Goal: Transaction & Acquisition: Subscribe to service/newsletter

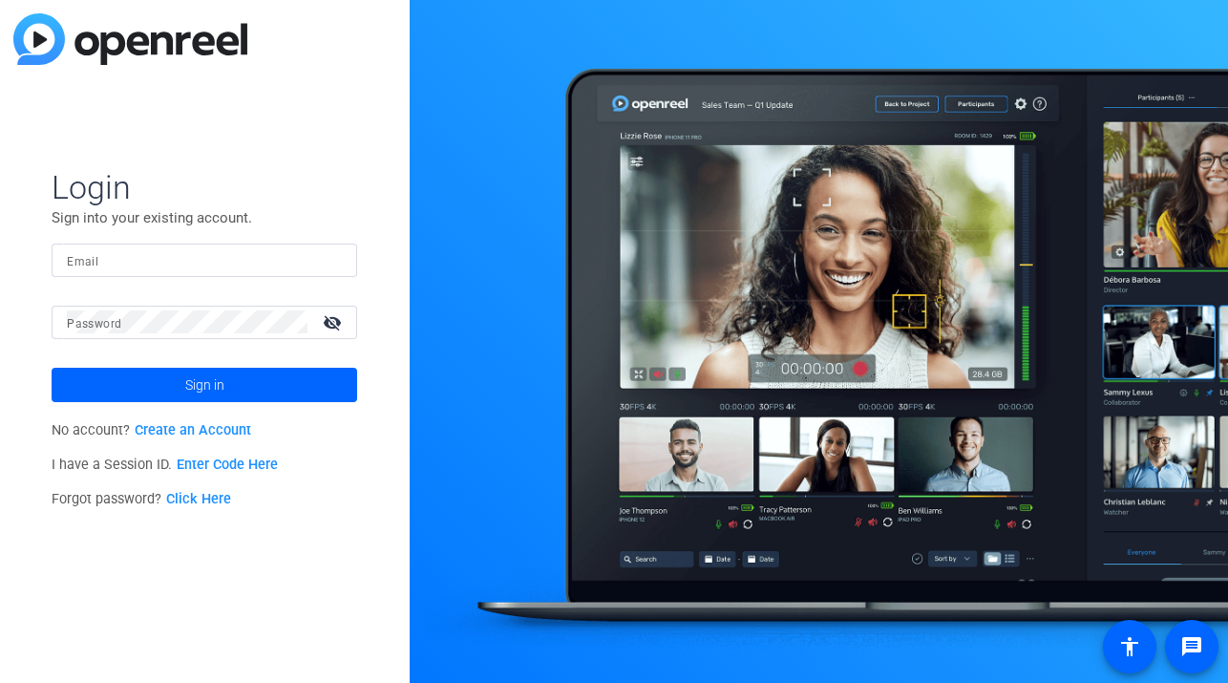
click at [86, 262] on mat-label "Email" at bounding box center [83, 261] width 32 height 13
click at [86, 262] on input "Email" at bounding box center [204, 259] width 275 height 23
type input "jspier@broadstreet.com"
click at [89, 326] on mat-label "Password" at bounding box center [94, 323] width 54 height 13
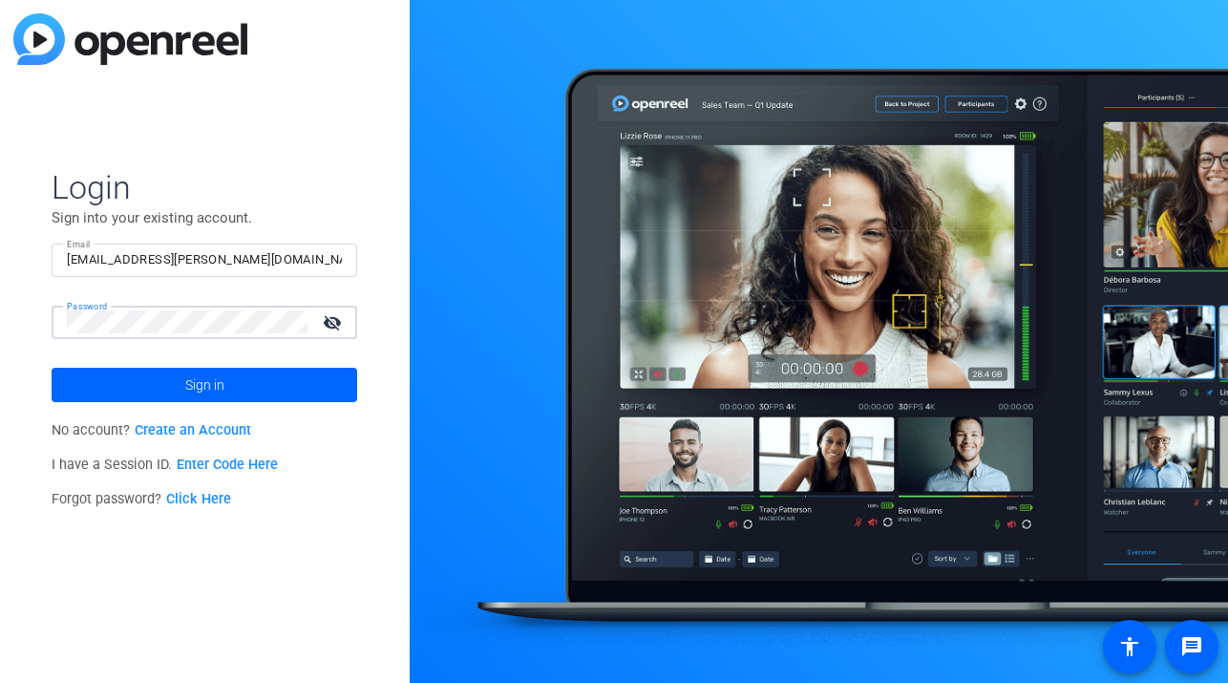
scroll to position [0, 0]
click at [213, 385] on span "Sign in" at bounding box center [204, 385] width 39 height 48
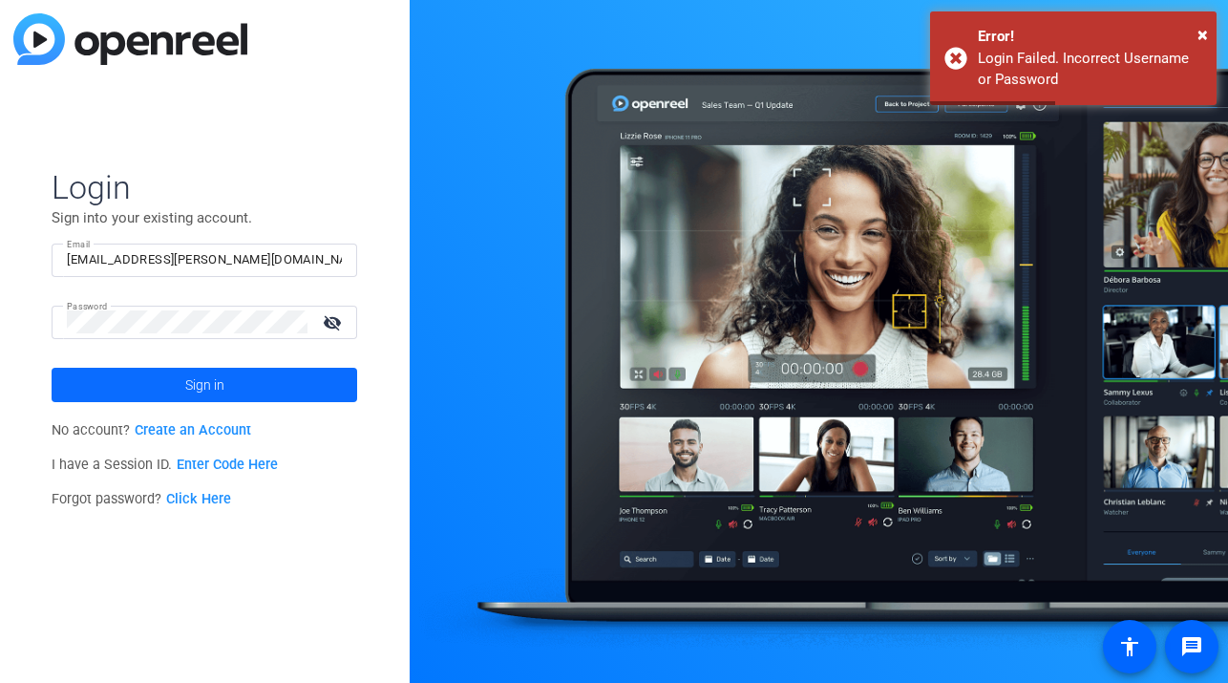
click at [198, 385] on span "Sign in" at bounding box center [204, 385] width 39 height 48
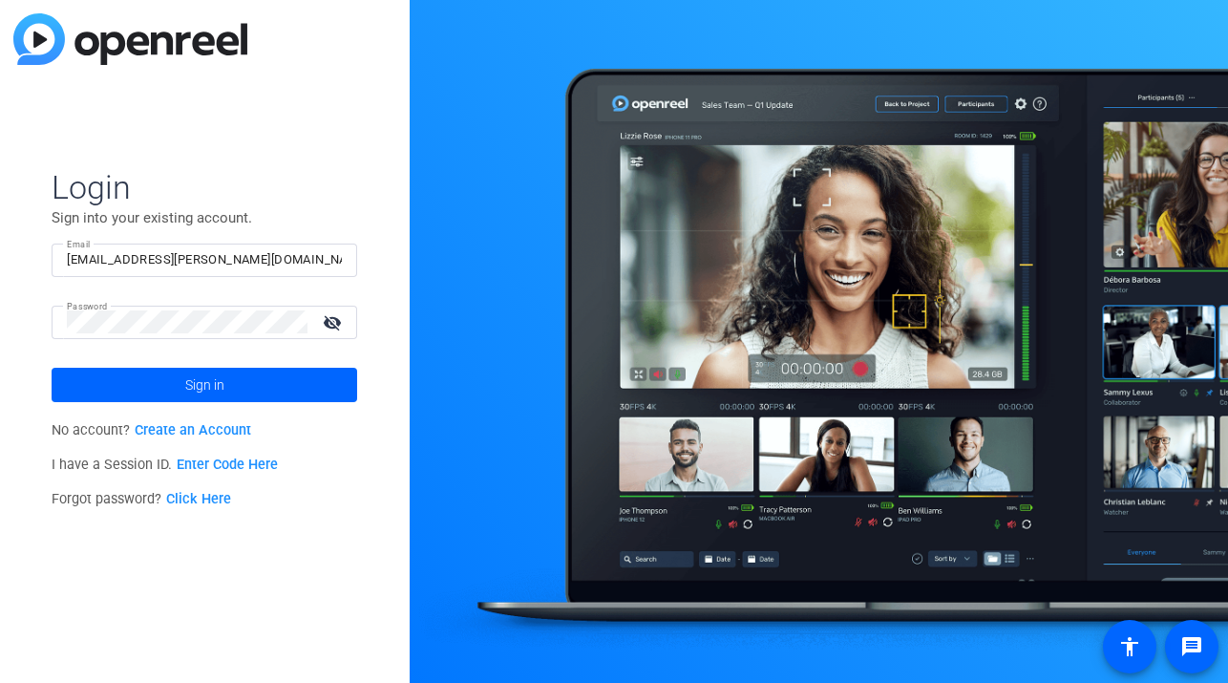
click at [333, 321] on mat-icon "visibility_off" at bounding box center [334, 322] width 46 height 28
click at [333, 321] on mat-icon "visibility" at bounding box center [334, 322] width 46 height 28
click at [333, 321] on mat-icon "visibility_off" at bounding box center [334, 322] width 46 height 28
click at [191, 383] on span "Sign in" at bounding box center [204, 385] width 39 height 48
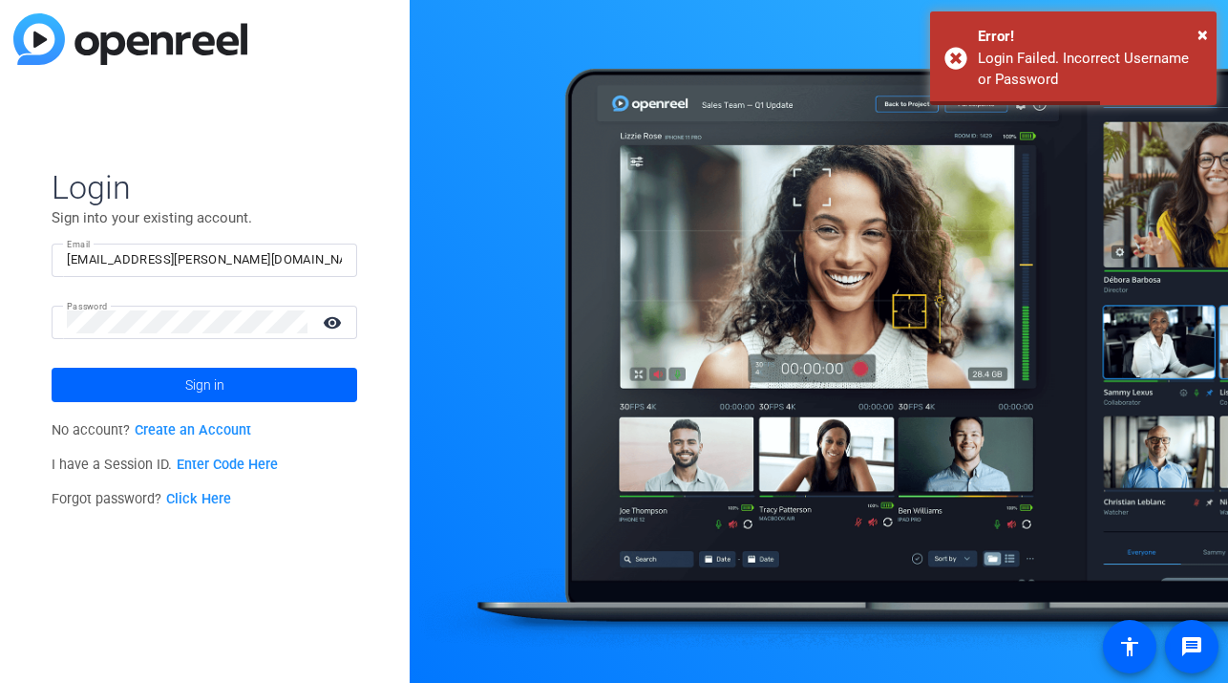
click at [193, 430] on link "Create an Account" at bounding box center [193, 430] width 116 height 16
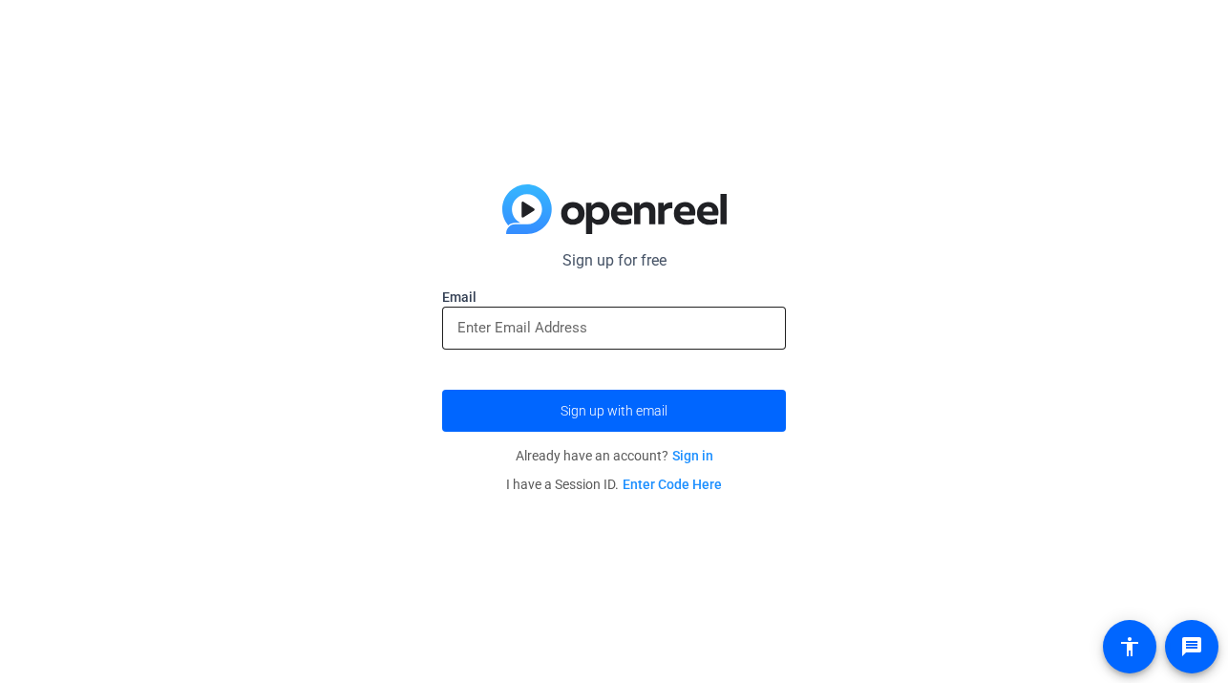
click at [505, 330] on input "email" at bounding box center [613, 327] width 313 height 23
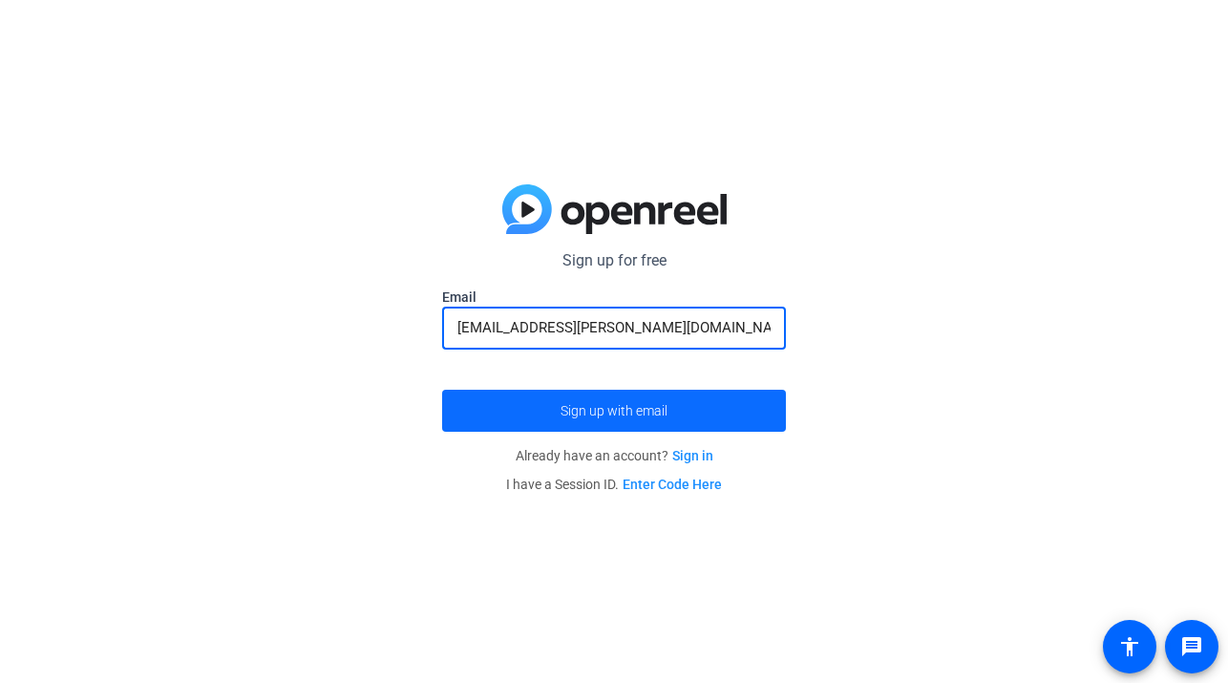
type input "jspier@broadstreet.com"
click at [618, 411] on span "Sign up with email" at bounding box center [613, 411] width 107 height 0
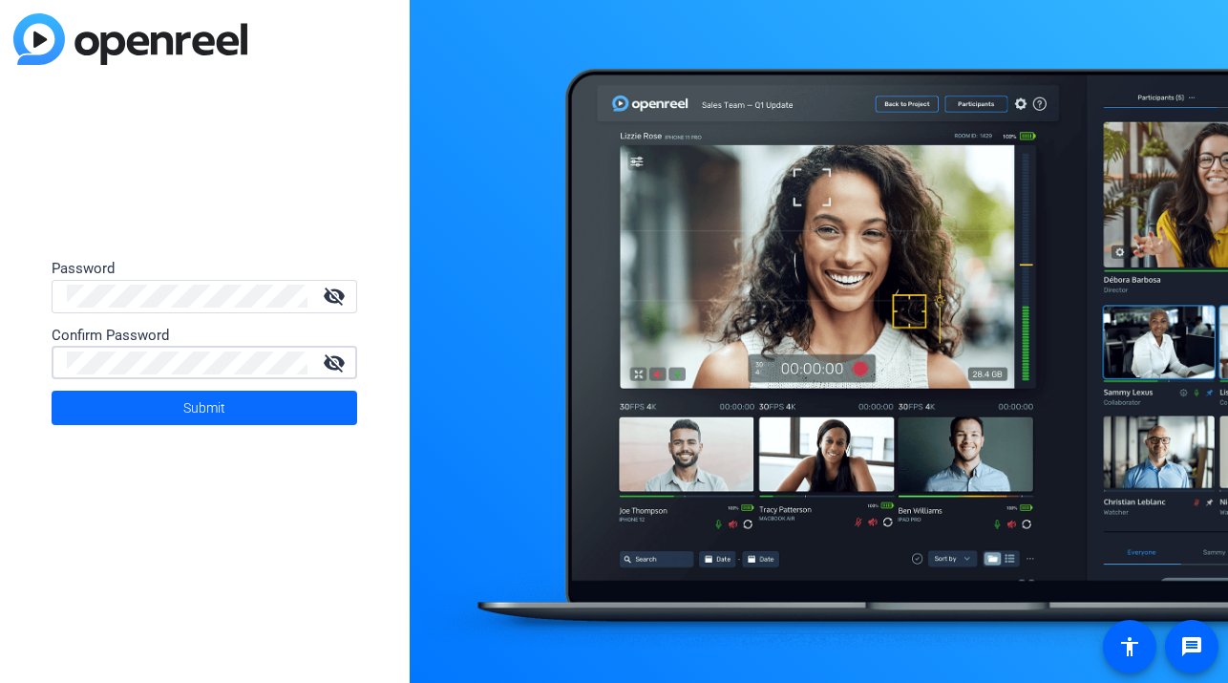
click at [208, 412] on span "Submit" at bounding box center [204, 408] width 42 height 48
